Goal: Information Seeking & Learning: Learn about a topic

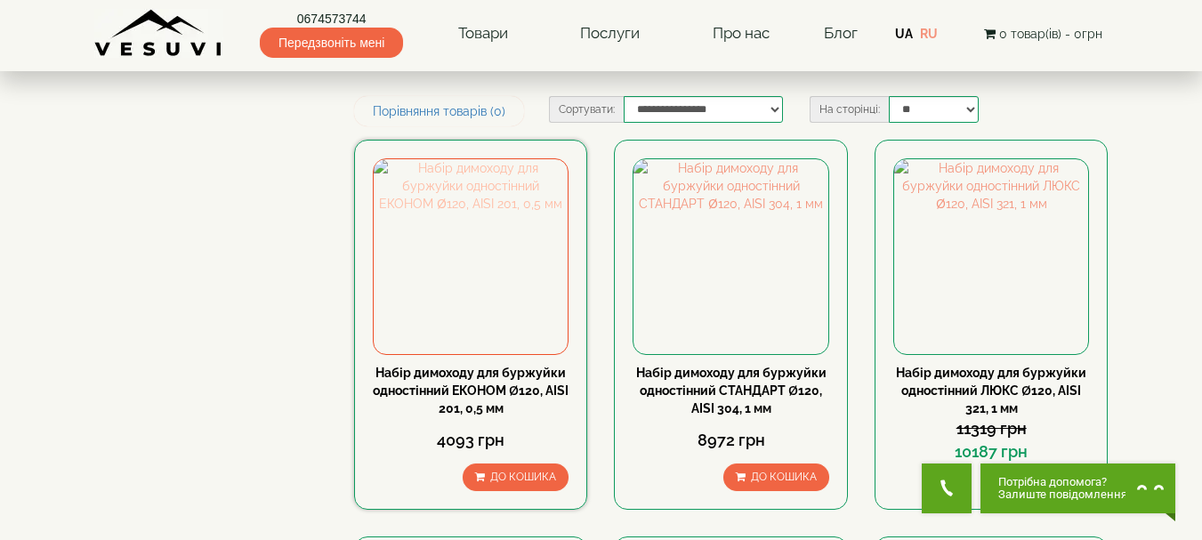
scroll to position [267, 0]
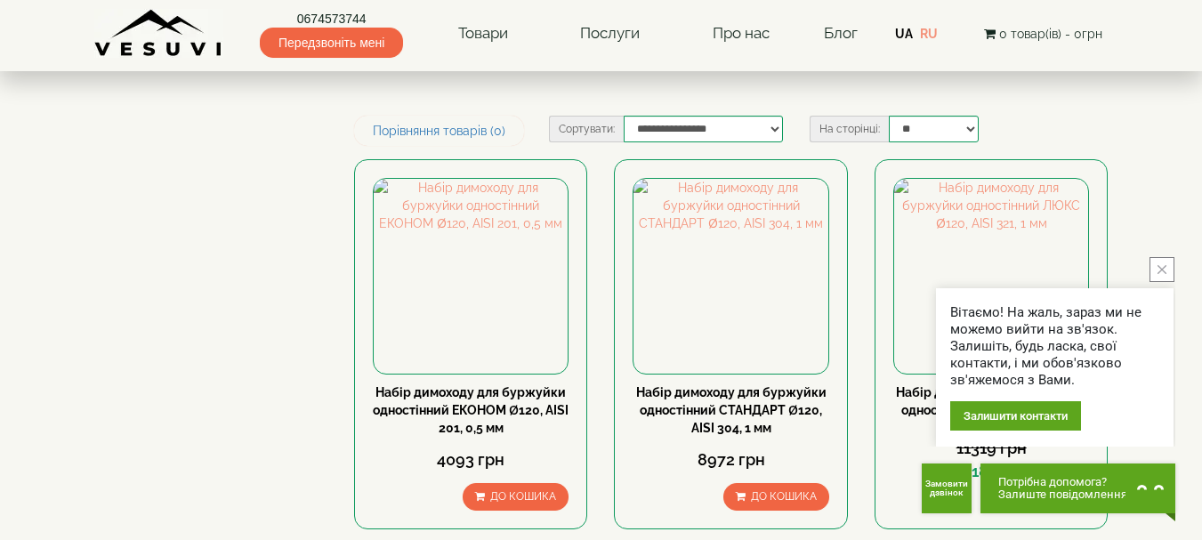
click at [1168, 268] on button "close button" at bounding box center [1161, 269] width 25 height 25
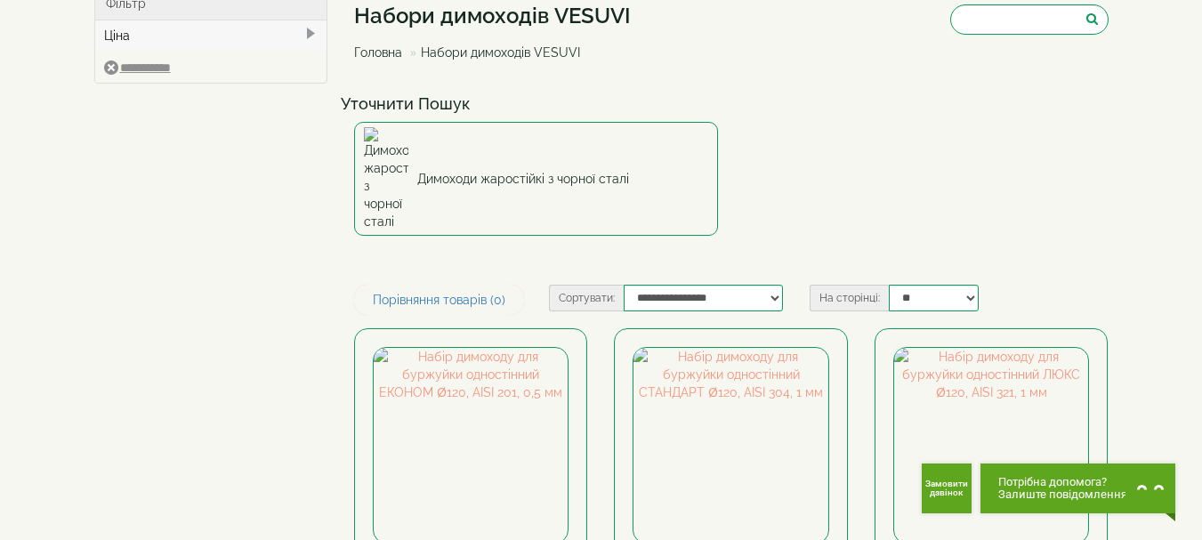
scroll to position [0, 0]
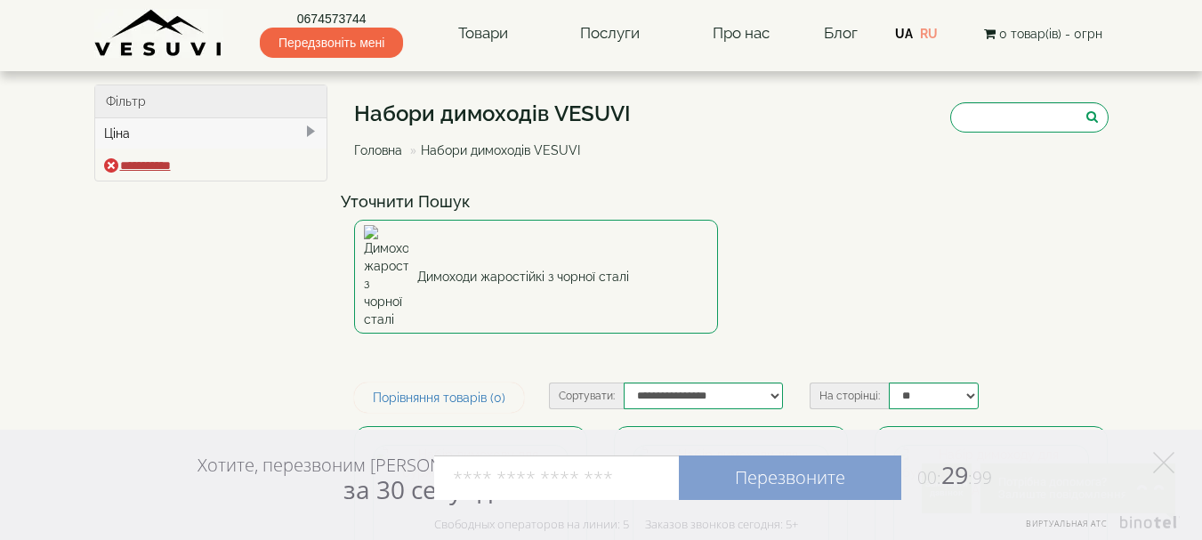
click at [165, 161] on input "**********" at bounding box center [137, 165] width 67 height 14
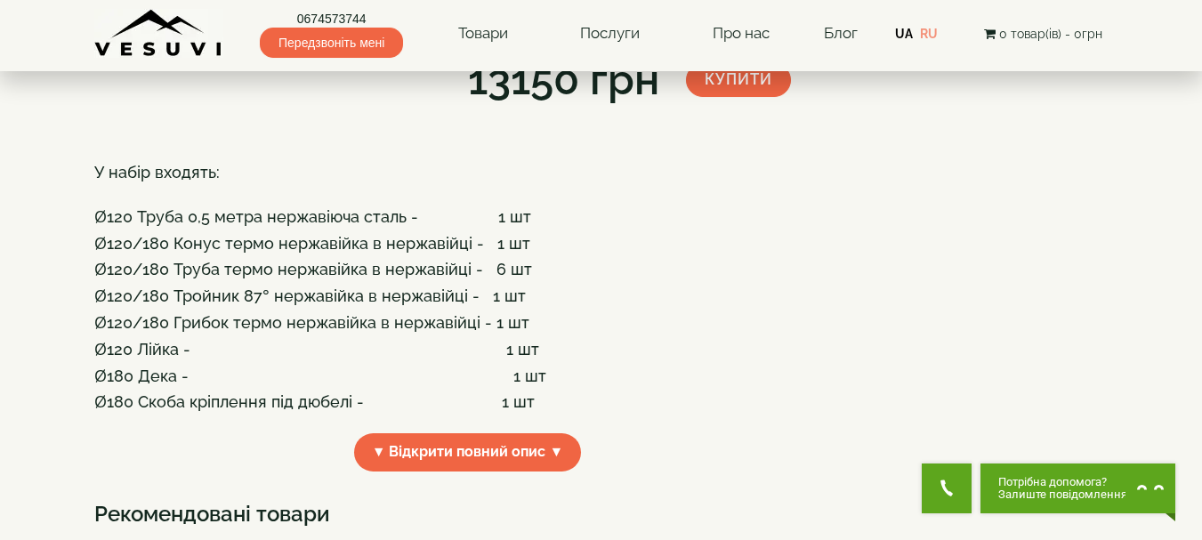
scroll to position [356, 0]
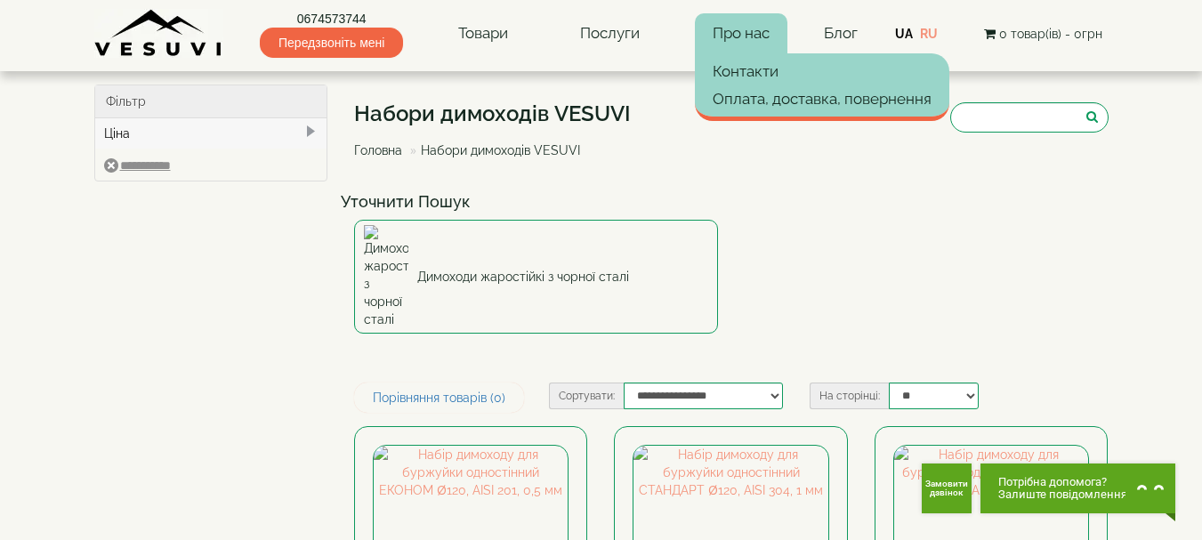
click at [758, 27] on link "Про нас" at bounding box center [741, 33] width 93 height 41
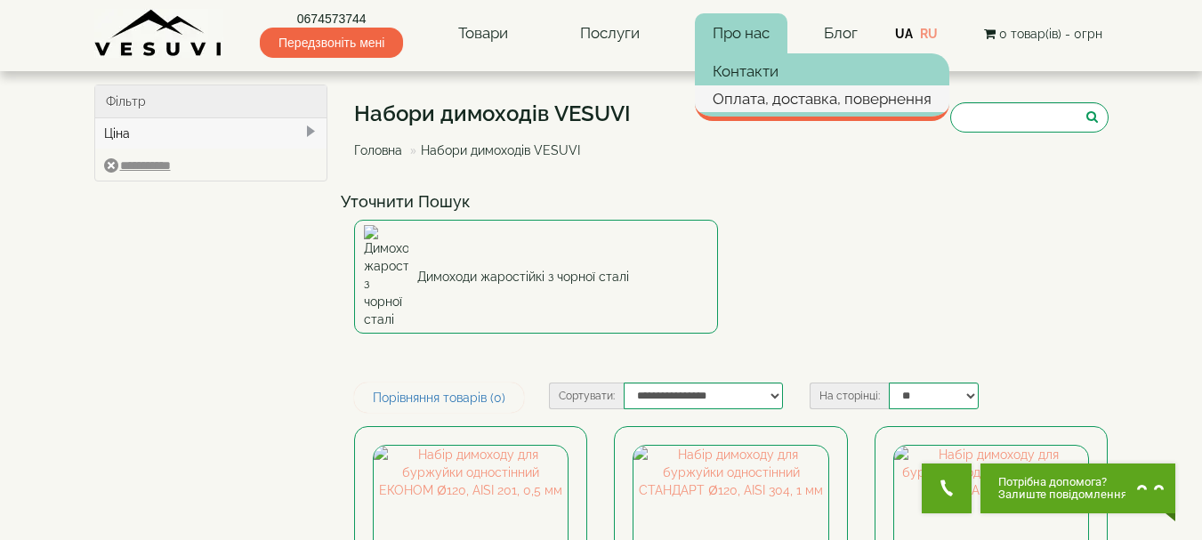
click at [771, 101] on link "Оплата, доставка, повернення" at bounding box center [822, 98] width 254 height 27
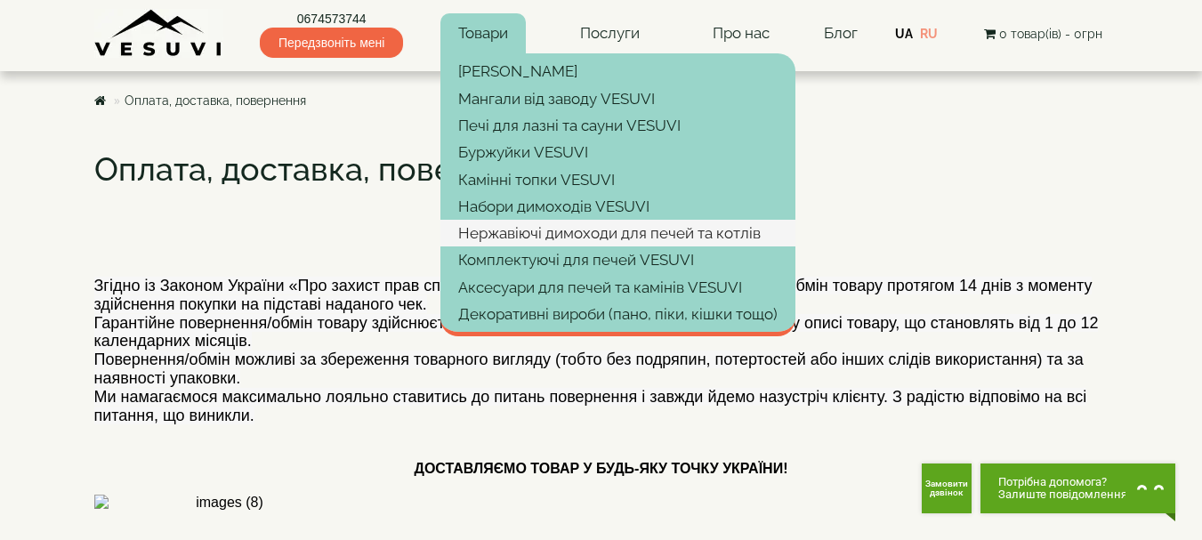
click at [567, 231] on link "Нержавіючі димоходи для печей та котлів" at bounding box center [617, 233] width 355 height 27
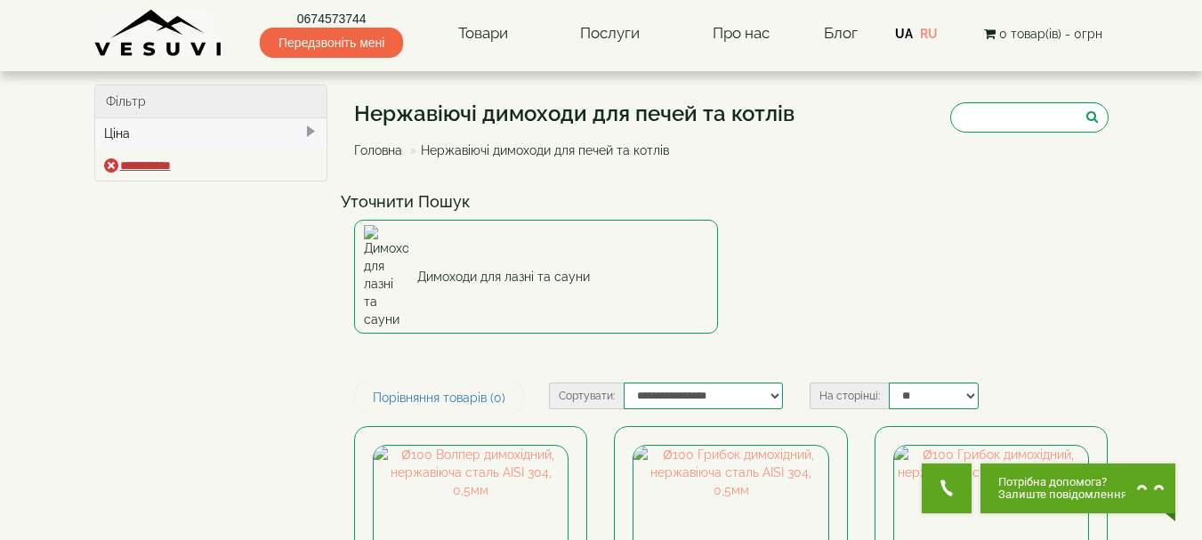
click at [109, 165] on input "**********" at bounding box center [137, 165] width 67 height 14
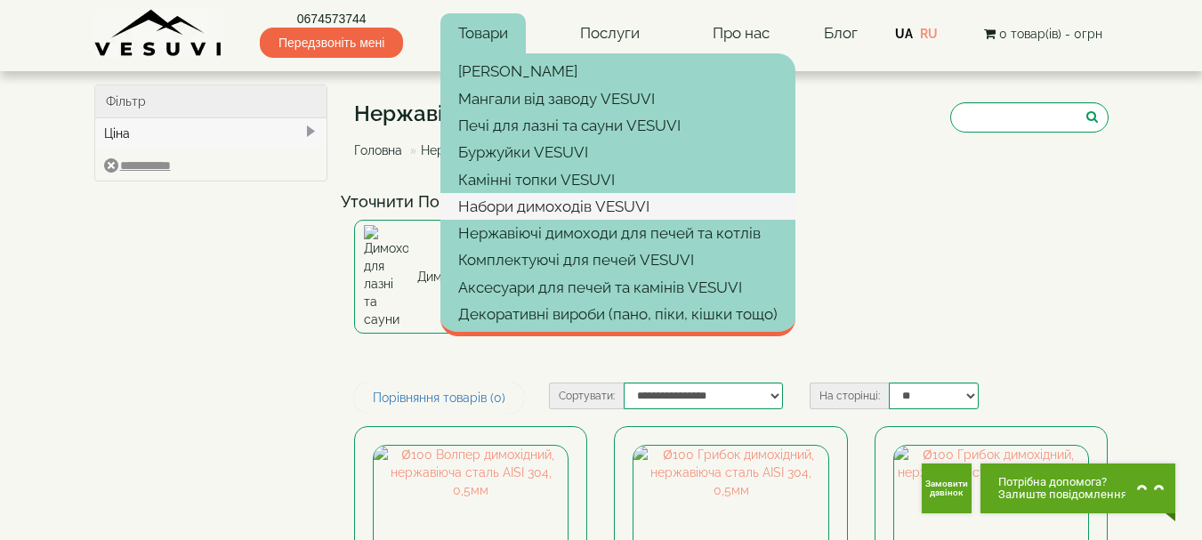
click at [479, 207] on link "Набори димоходів VESUVI" at bounding box center [617, 206] width 355 height 27
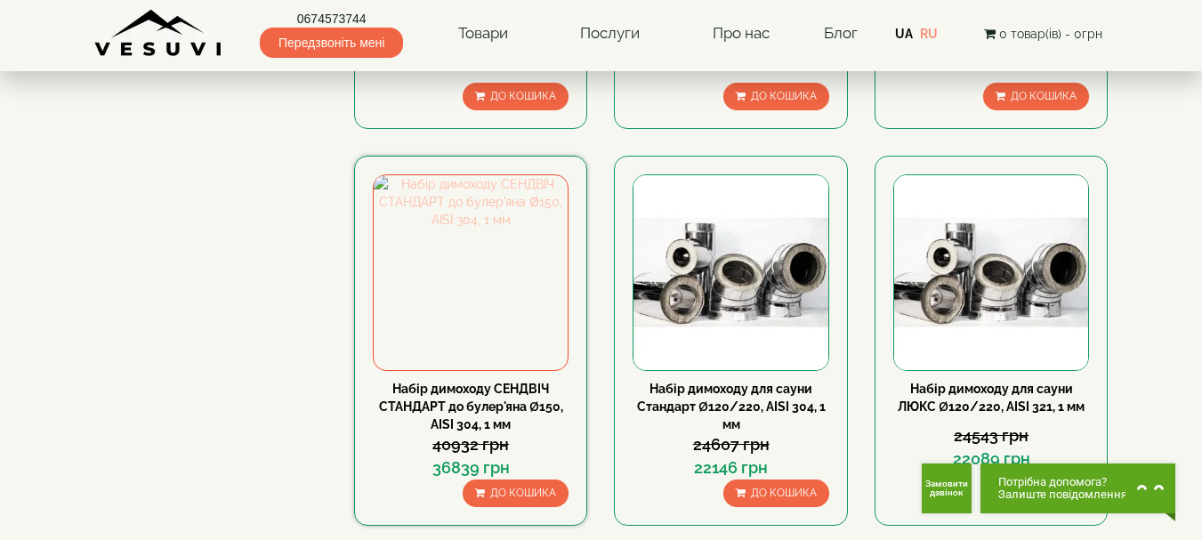
scroll to position [1067, 0]
